Goal: Find contact information: Find contact information

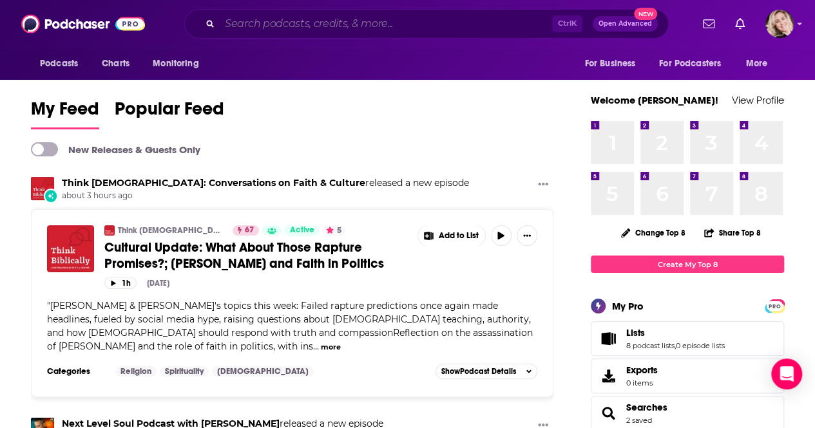
click at [325, 23] on input "Search podcasts, credits, & more..." at bounding box center [386, 24] width 332 height 21
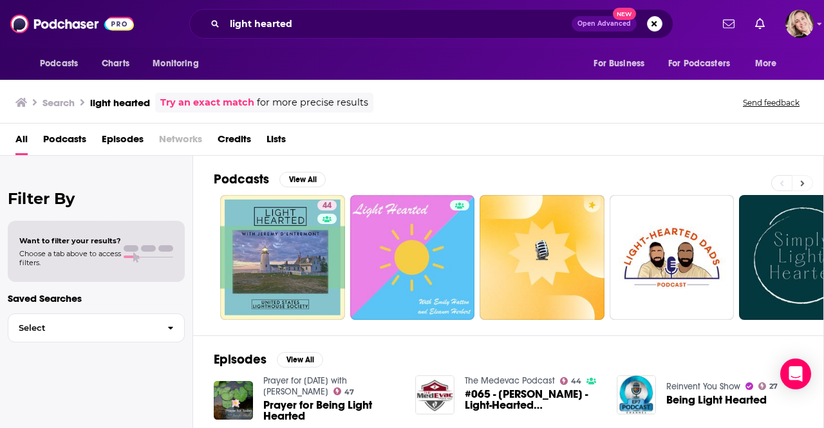
click at [806, 184] on button at bounding box center [802, 183] width 21 height 16
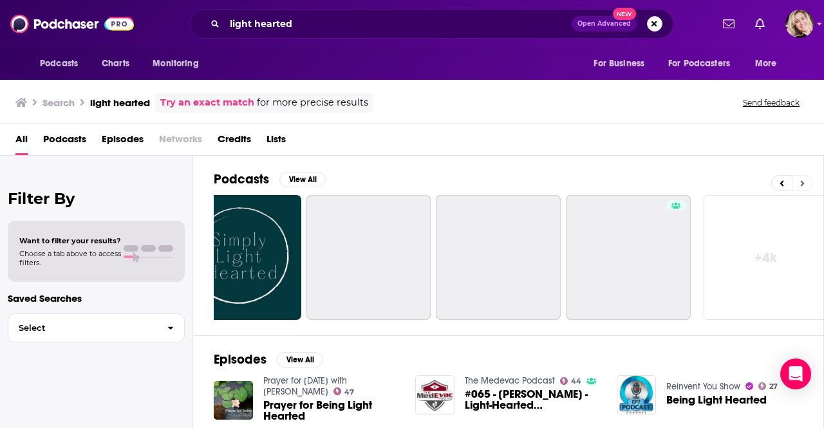
scroll to position [0, 572]
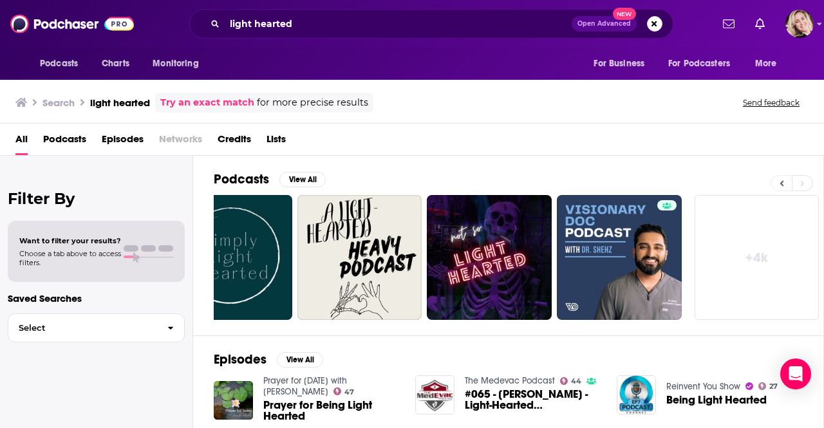
click at [789, 187] on button at bounding box center [781, 183] width 21 height 16
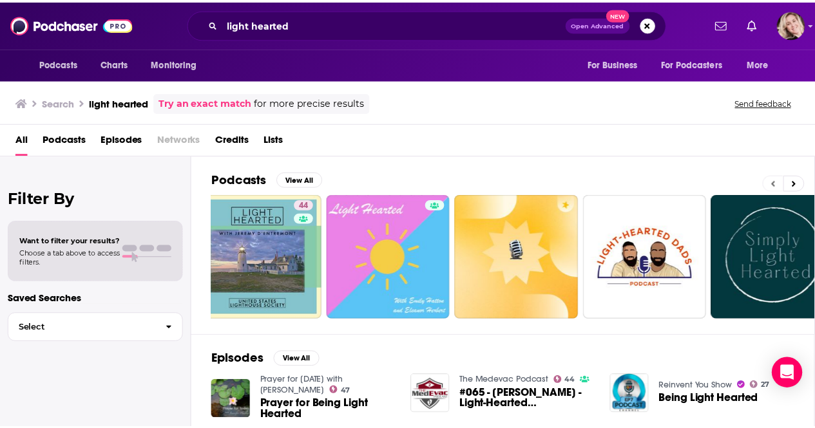
scroll to position [0, 0]
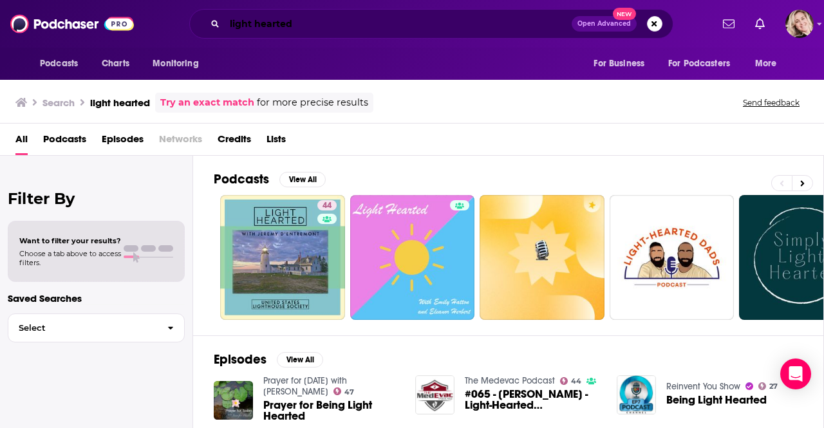
click at [357, 24] on input "light hearted" at bounding box center [398, 24] width 347 height 21
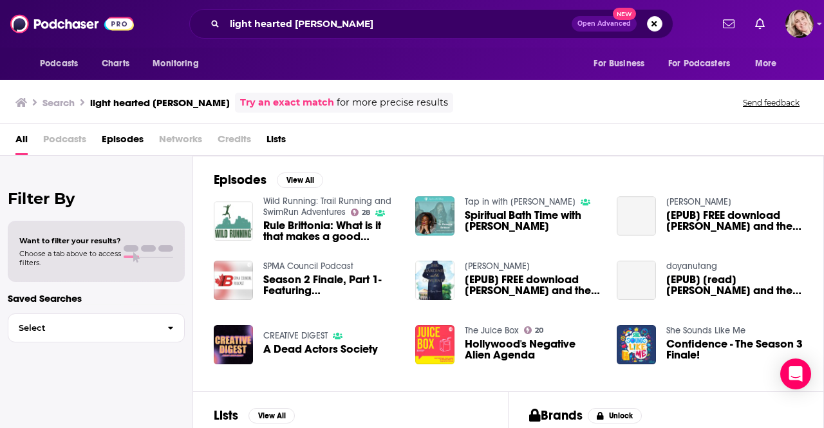
click at [814, 343] on div "Episodes View All Wild Running: Trail Running and SwimRun Adventures 28 Rule Br…" at bounding box center [508, 274] width 631 height 236
click at [814, 369] on div "Episodes View All Wild Running: Trail Running and SwimRun Adventures 28 Rule Br…" at bounding box center [508, 274] width 631 height 236
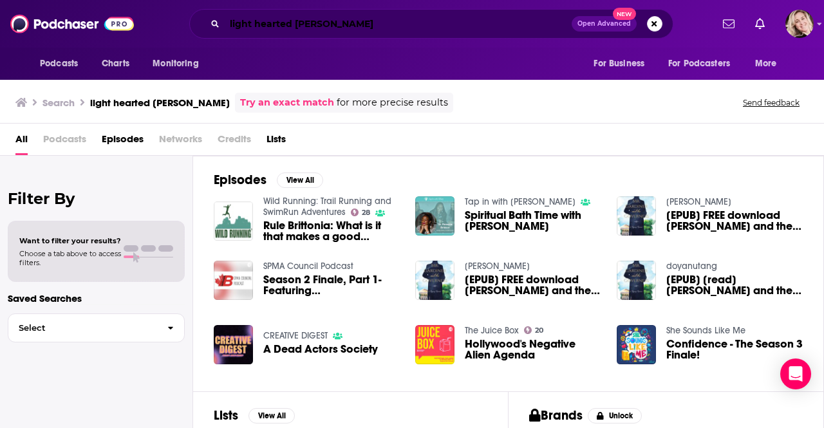
click at [350, 24] on input "light hearted [PERSON_NAME]" at bounding box center [398, 24] width 347 height 21
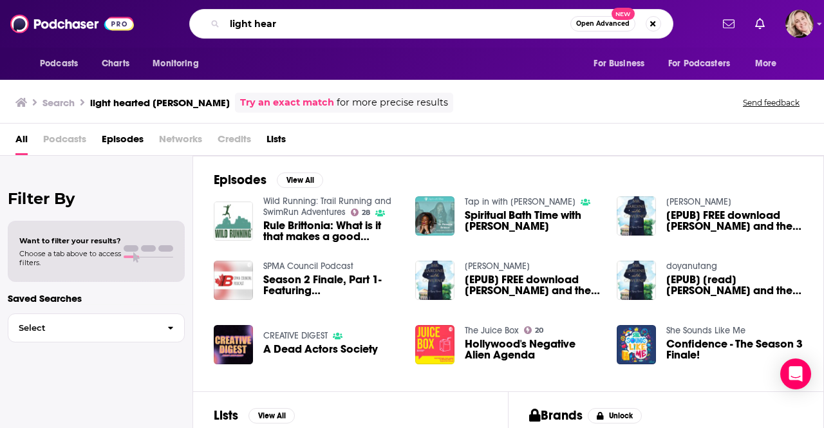
click at [350, 24] on input "light hear" at bounding box center [398, 24] width 346 height 21
type input "l"
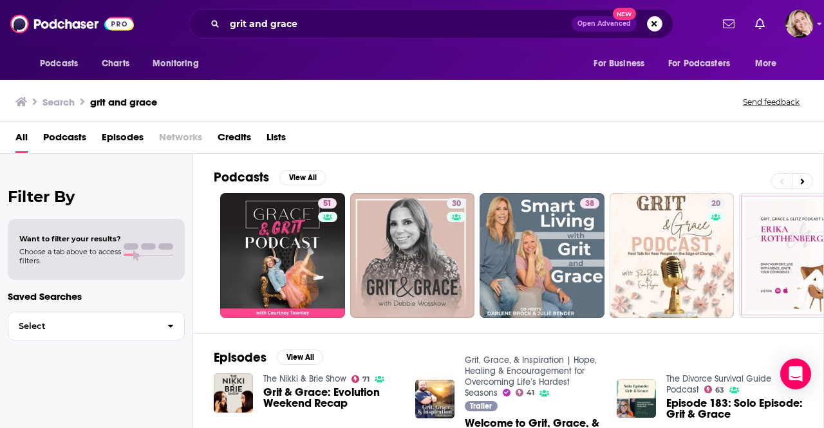
click at [714, 327] on div "Podcasts View All 51 30 38 20 28 48 31 20 + 272" at bounding box center [519, 244] width 610 height 180
click at [362, 6] on div "Podcasts Charts Monitoring grit and grace Open Advanced New For Business For Po…" at bounding box center [412, 24] width 824 height 48
click at [363, 20] on input "grit and grace" at bounding box center [398, 24] width 347 height 21
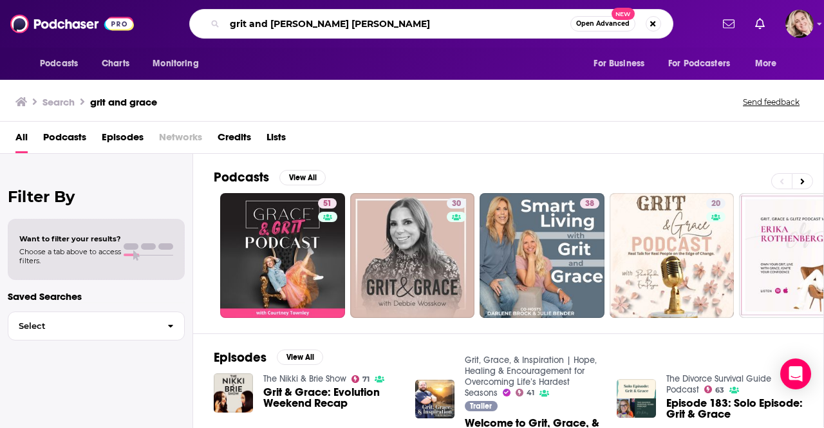
type input "grit and [PERSON_NAME] [PERSON_NAME]"
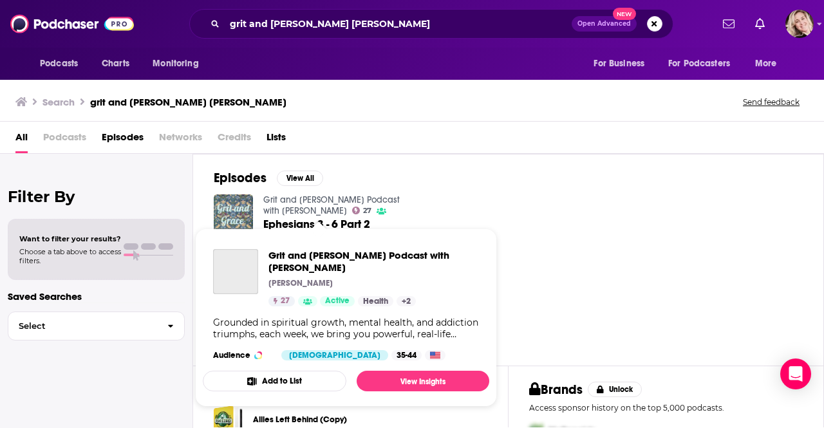
click at [278, 200] on link "Grit and [PERSON_NAME] Podcast with [PERSON_NAME]" at bounding box center [331, 205] width 137 height 22
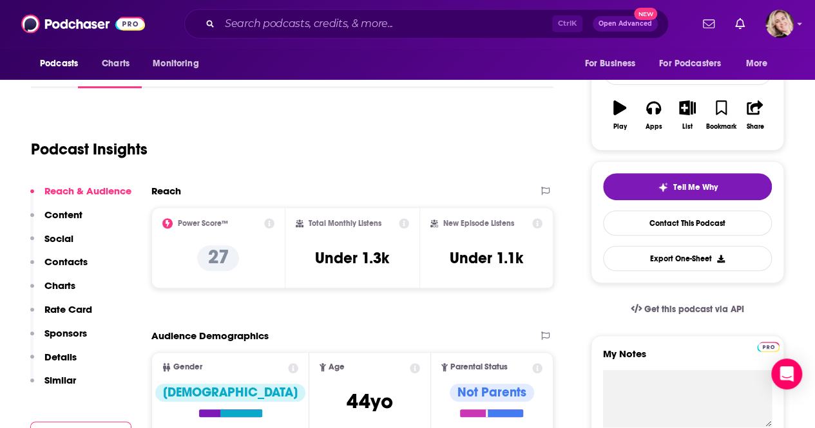
scroll to position [214, 0]
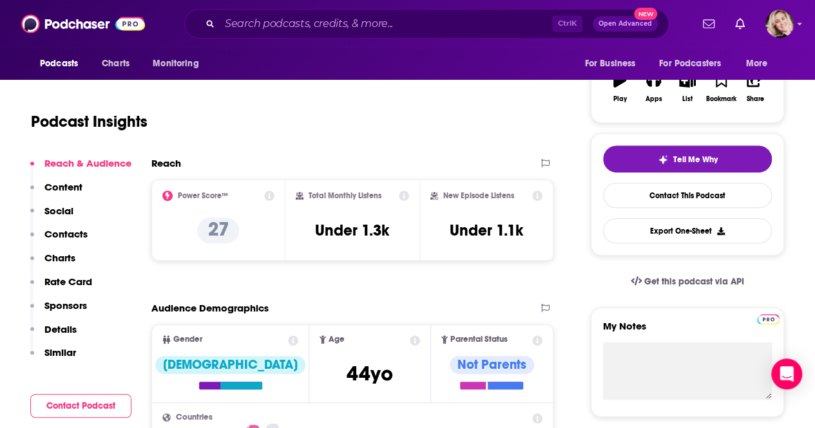
click at [77, 234] on p "Contacts" at bounding box center [65, 234] width 43 height 12
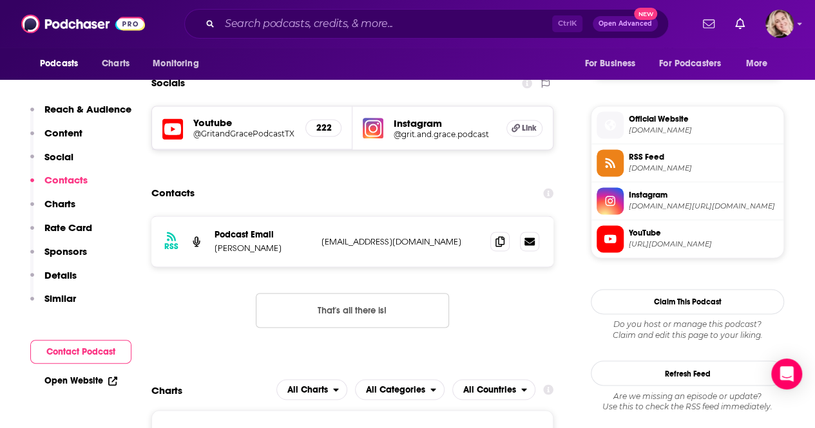
scroll to position [886, 0]
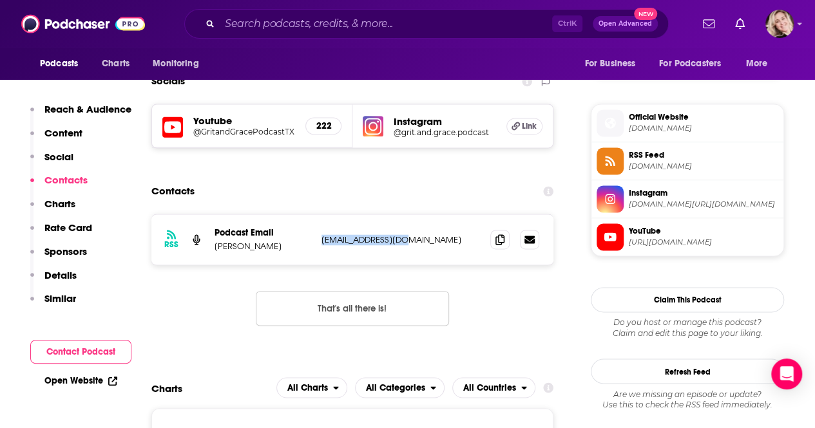
drag, startPoint x: 411, startPoint y: 243, endPoint x: 322, endPoint y: 243, distance: 88.9
click at [322, 243] on p "[EMAIL_ADDRESS][DOMAIN_NAME]" at bounding box center [400, 239] width 158 height 11
copy p "[EMAIL_ADDRESS][DOMAIN_NAME]"
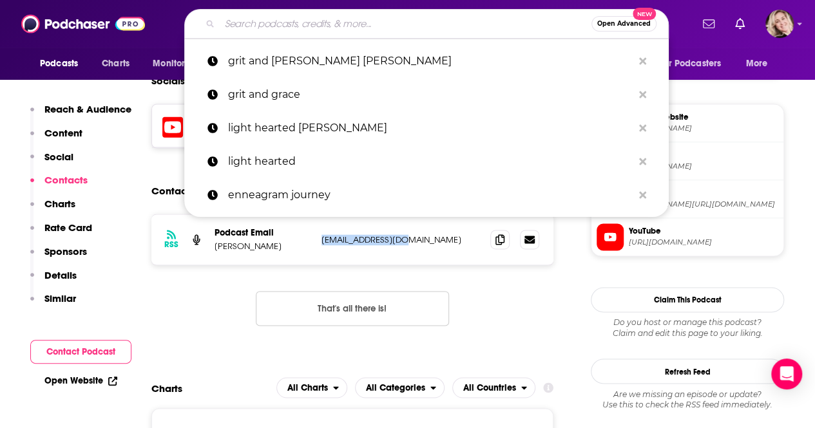
click at [321, 28] on input "Search podcasts, credits, & more..." at bounding box center [406, 24] width 372 height 21
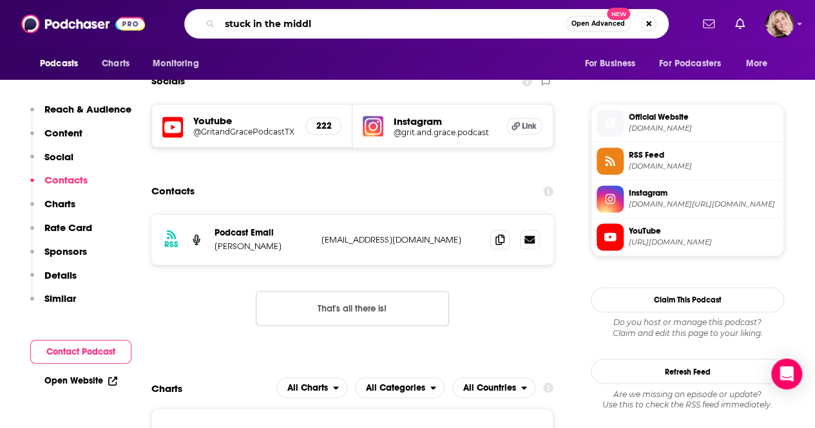
type input "stuck in the middle"
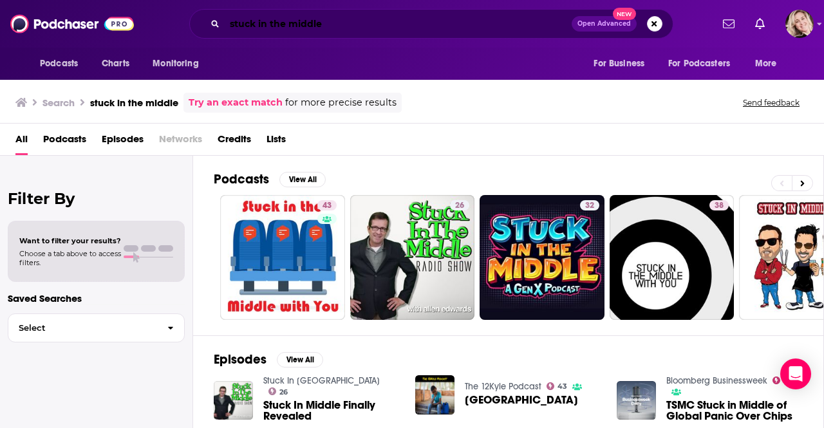
click at [369, 25] on input "stuck in the middle" at bounding box center [398, 24] width 347 height 21
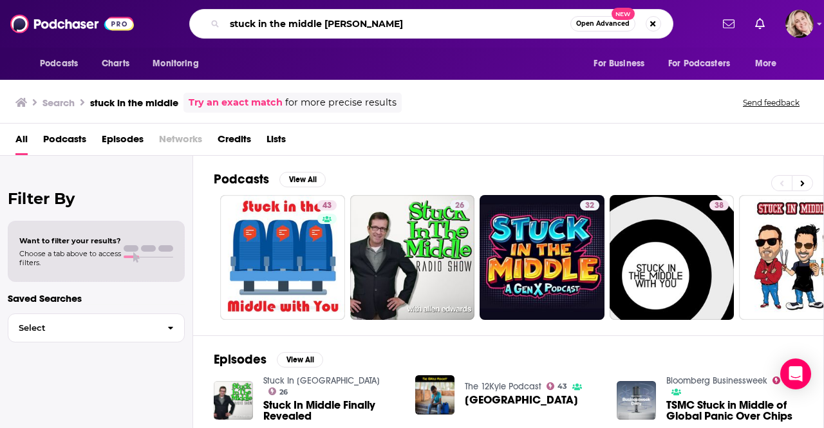
type input "stuck in the middle [PERSON_NAME]"
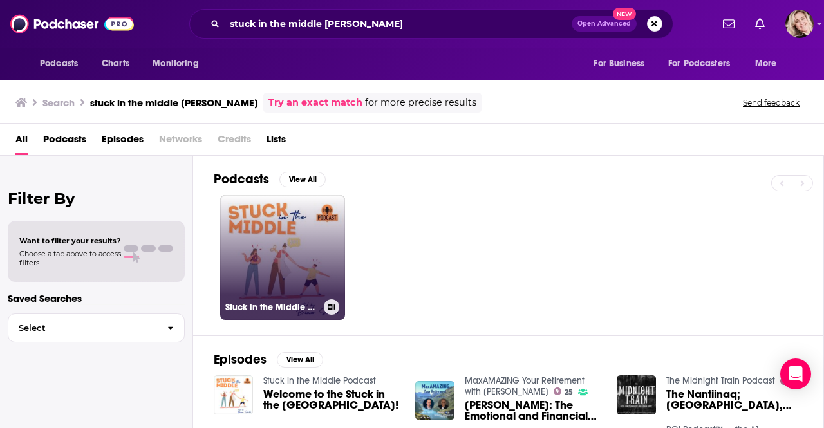
click at [304, 281] on link "Stuck in the Middle Podcast" at bounding box center [282, 257] width 125 height 125
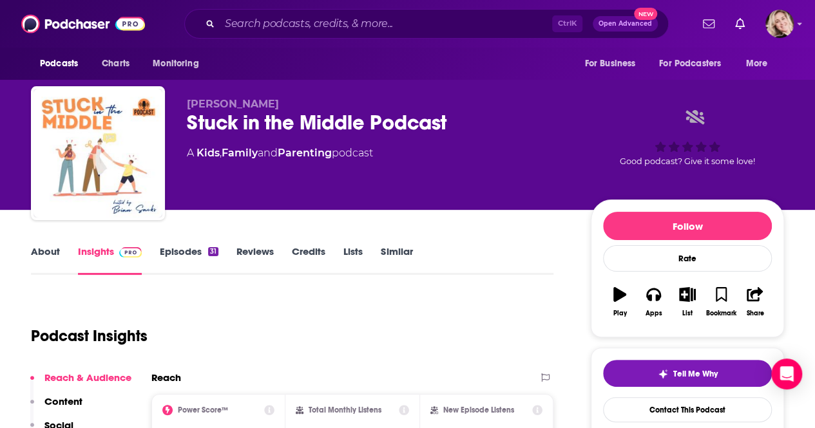
click at [49, 245] on link "About" at bounding box center [45, 260] width 29 height 30
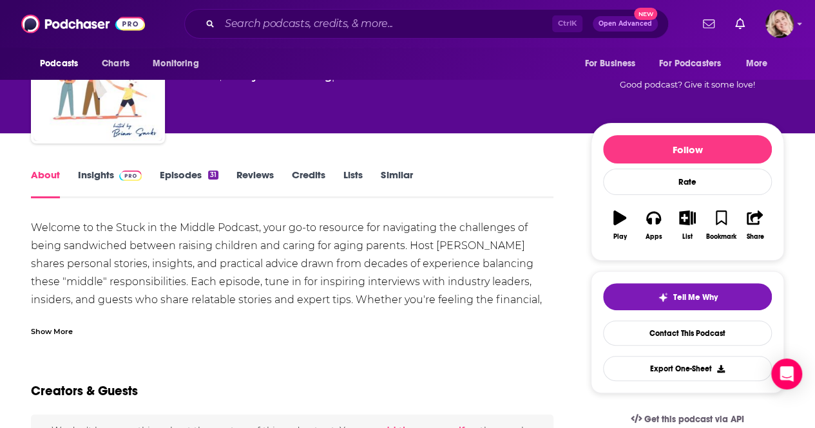
scroll to position [80, 0]
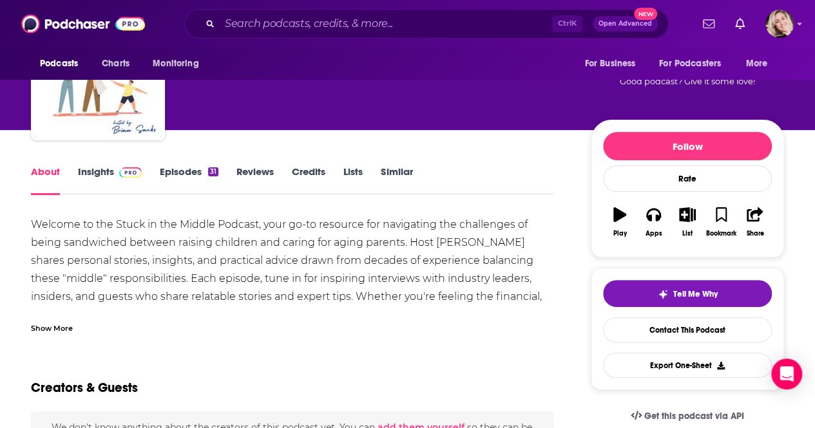
click at [56, 175] on link "About" at bounding box center [45, 180] width 29 height 30
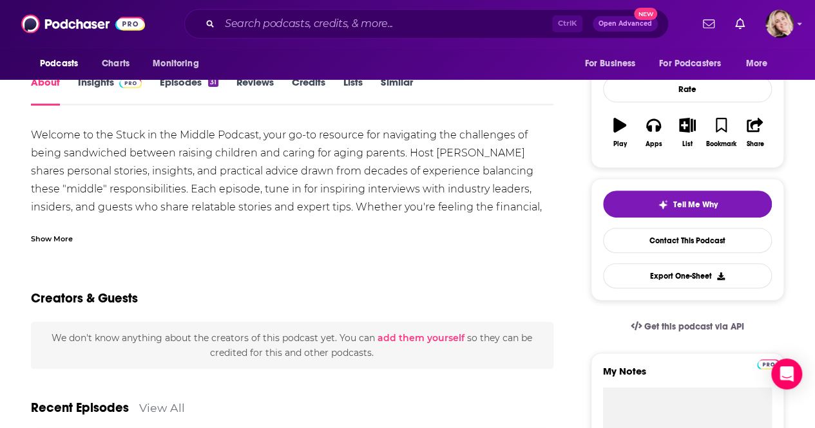
click at [101, 79] on div "Podcasts Charts Monitoring" at bounding box center [123, 64] width 184 height 32
click at [97, 83] on link "Insights" at bounding box center [110, 91] width 64 height 30
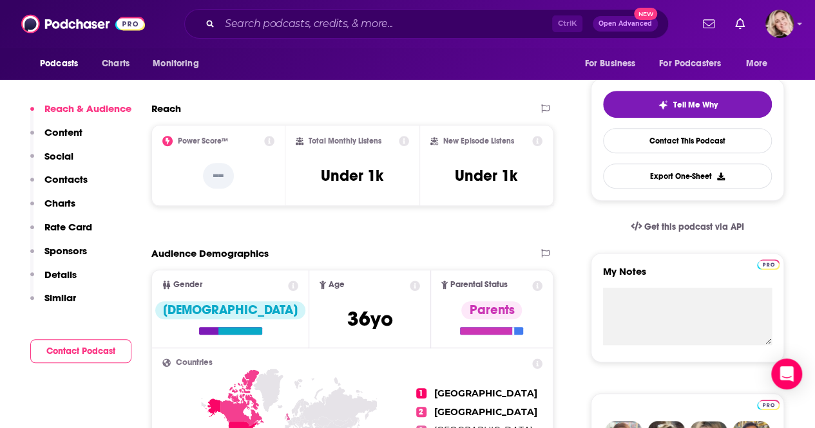
scroll to position [325, 0]
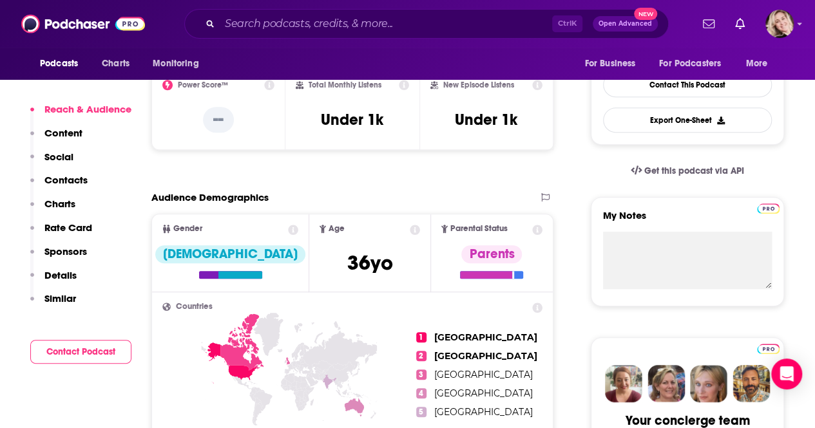
click at [77, 177] on p "Contacts" at bounding box center [65, 180] width 43 height 12
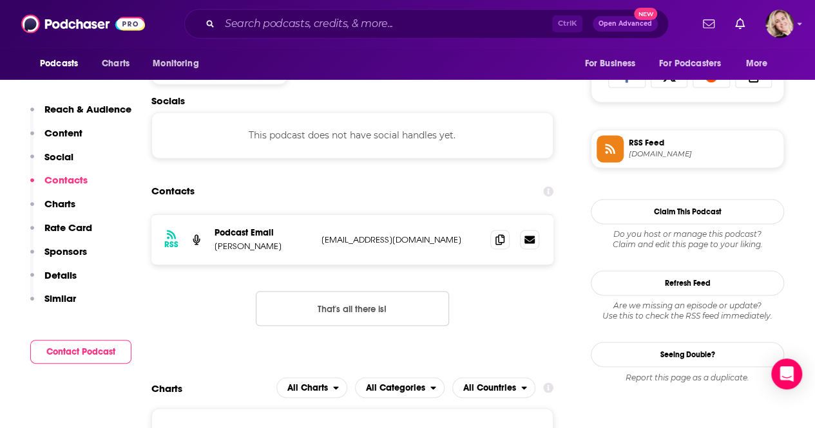
scroll to position [861, 0]
drag, startPoint x: 437, startPoint y: 240, endPoint x: 319, endPoint y: 236, distance: 117.9
click at [319, 236] on div "RSS Podcast Email [PERSON_NAME] [EMAIL_ADDRESS][DOMAIN_NAME] [EMAIL_ADDRESS][DO…" at bounding box center [352, 239] width 402 height 50
copy p "[EMAIL_ADDRESS][DOMAIN_NAME]"
click at [319, 236] on div "RSS Podcast Email [PERSON_NAME] [EMAIL_ADDRESS][DOMAIN_NAME] [EMAIL_ADDRESS][DO…" at bounding box center [352, 239] width 402 height 50
